Goal: Task Accomplishment & Management: Manage account settings

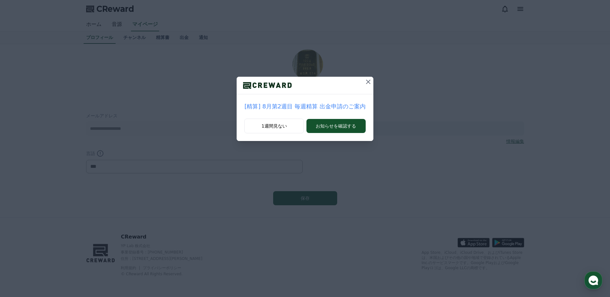
click at [364, 81] on icon at bounding box center [368, 82] width 8 height 8
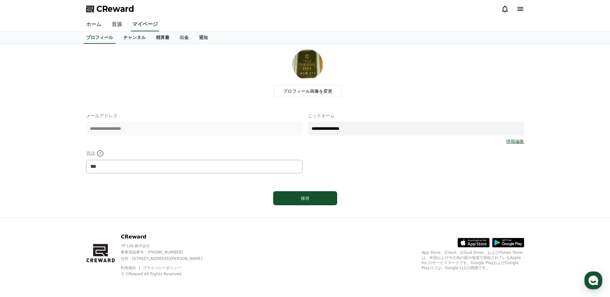
click at [521, 9] on icon at bounding box center [520, 9] width 6 height 4
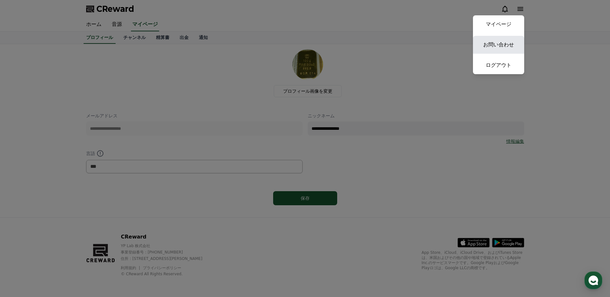
click at [490, 43] on link "お問い合わせ" at bounding box center [498, 45] width 51 height 18
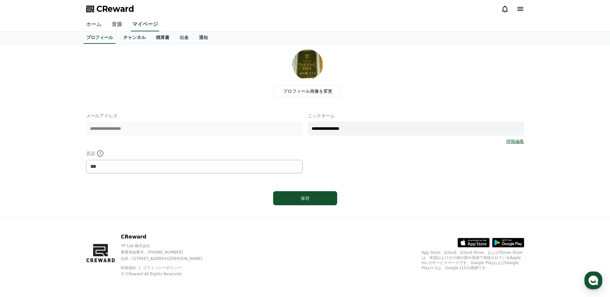
click at [92, 21] on link "ホーム" at bounding box center [94, 24] width 26 height 13
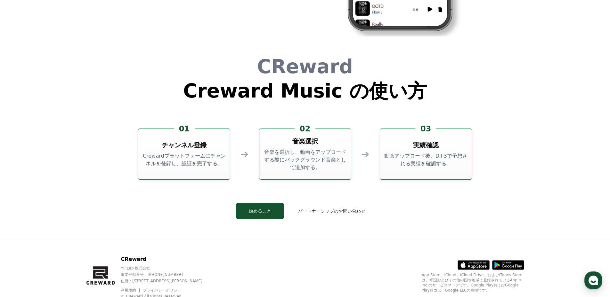
scroll to position [1734, 0]
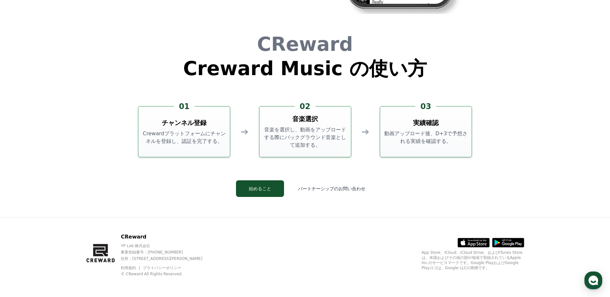
click at [199, 131] on p "Crewardプラットフォームにチャンネルを登録し、認証を完了する。" at bounding box center [184, 137] width 86 height 15
click at [189, 120] on h3 "チャンネル登録" at bounding box center [184, 122] width 45 height 9
click at [264, 188] on button "始めること" at bounding box center [260, 189] width 48 height 17
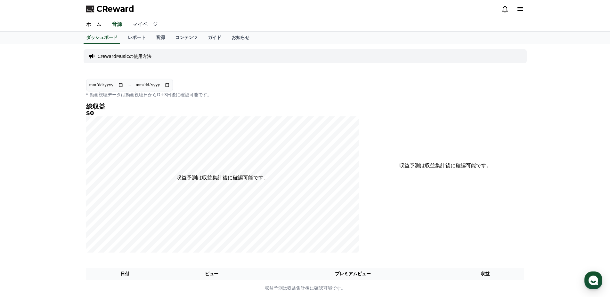
click at [138, 24] on link "マイページ" at bounding box center [145, 24] width 36 height 13
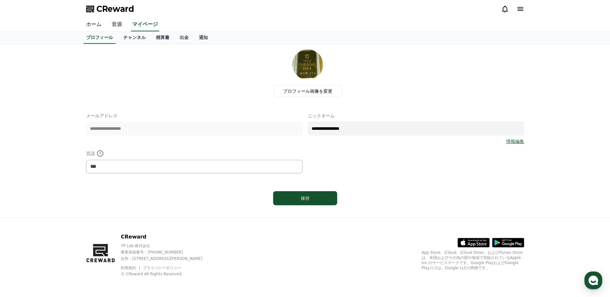
click at [518, 140] on link "情報編集" at bounding box center [515, 141] width 18 height 6
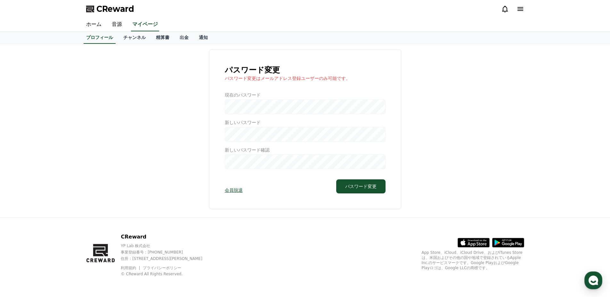
click at [444, 145] on div "パスワード変更 パスワード変更はメールアドレス登録ユーザーのみ可能です。 現在のパスワード 新しいパスワード 新しいパスワード確認 会員脱退 パスワード変更" at bounding box center [305, 129] width 438 height 160
click at [177, 147] on div "パスワード変更 パスワード変更はメールアドレス登録ユーザーのみ可能です。 現在のパスワード 新しいパスワード 新しいパスワード確認 会員脱退 パスワード変更" at bounding box center [305, 129] width 438 height 160
click at [520, 9] on icon at bounding box center [520, 9] width 6 height 4
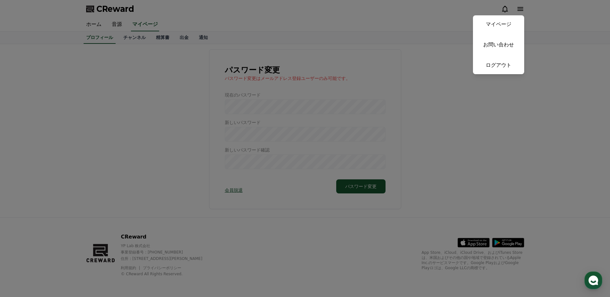
click at [169, 136] on button "close" at bounding box center [305, 148] width 610 height 297
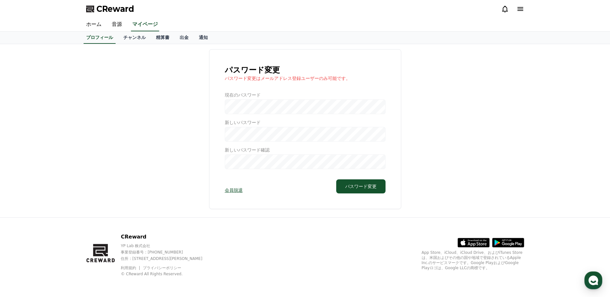
click at [256, 108] on div at bounding box center [305, 130] width 161 height 77
click at [240, 109] on div at bounding box center [305, 130] width 161 height 77
click at [246, 134] on div at bounding box center [305, 130] width 161 height 77
click at [245, 157] on div at bounding box center [305, 130] width 161 height 77
click at [241, 158] on div at bounding box center [305, 130] width 161 height 77
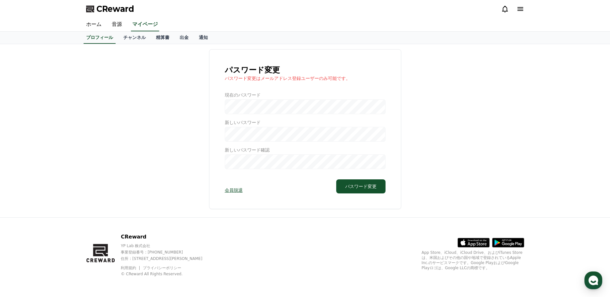
click at [231, 165] on div at bounding box center [305, 130] width 161 height 77
click at [237, 163] on div at bounding box center [305, 130] width 161 height 77
click at [159, 108] on div "パスワード変更 パスワード変更はメールアドレス登録ユーザーのみ可能です。 現在のパスワード 新しいパスワード 新しいパスワード確認 会員脱退 パスワード変更" at bounding box center [305, 129] width 438 height 160
